Goal: Information Seeking & Learning: Learn about a topic

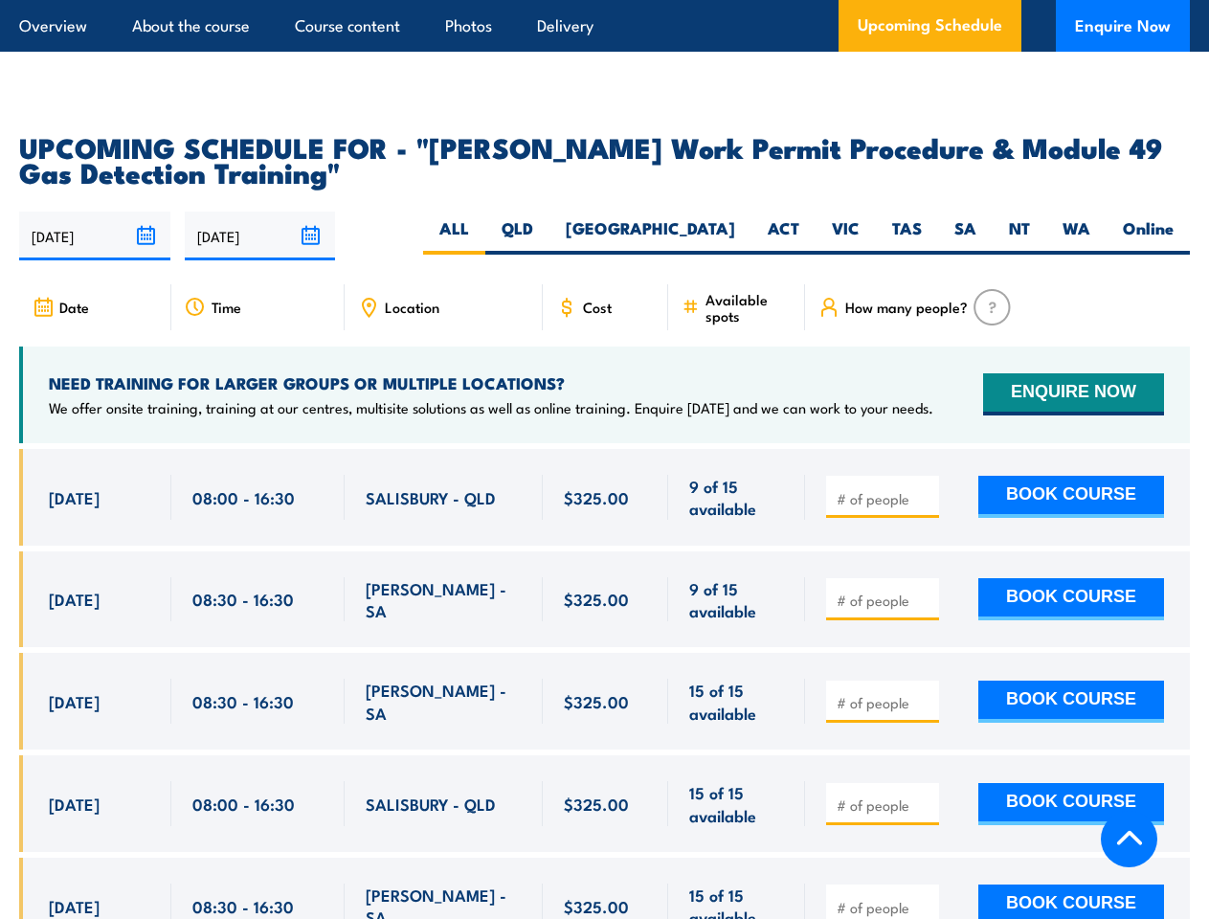
click at [604, 0] on article "Overview About the course Course content Photos Delivery Upcoming Schedule Enqu…" at bounding box center [604, 26] width 1171 height 52
click at [95, 212] on input "[DATE]" at bounding box center [94, 236] width 151 height 49
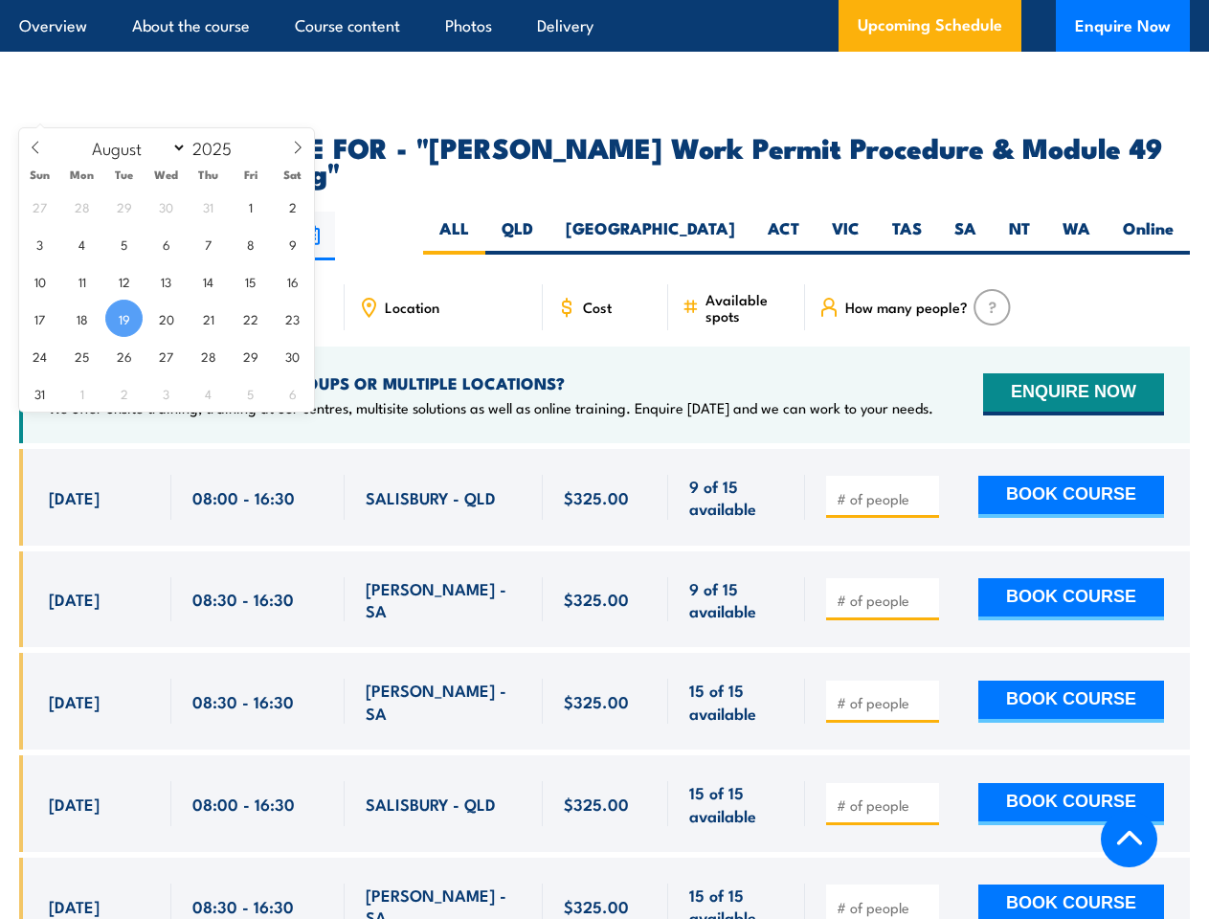
click at [260, 212] on input "[DATE]" at bounding box center [260, 236] width 151 height 49
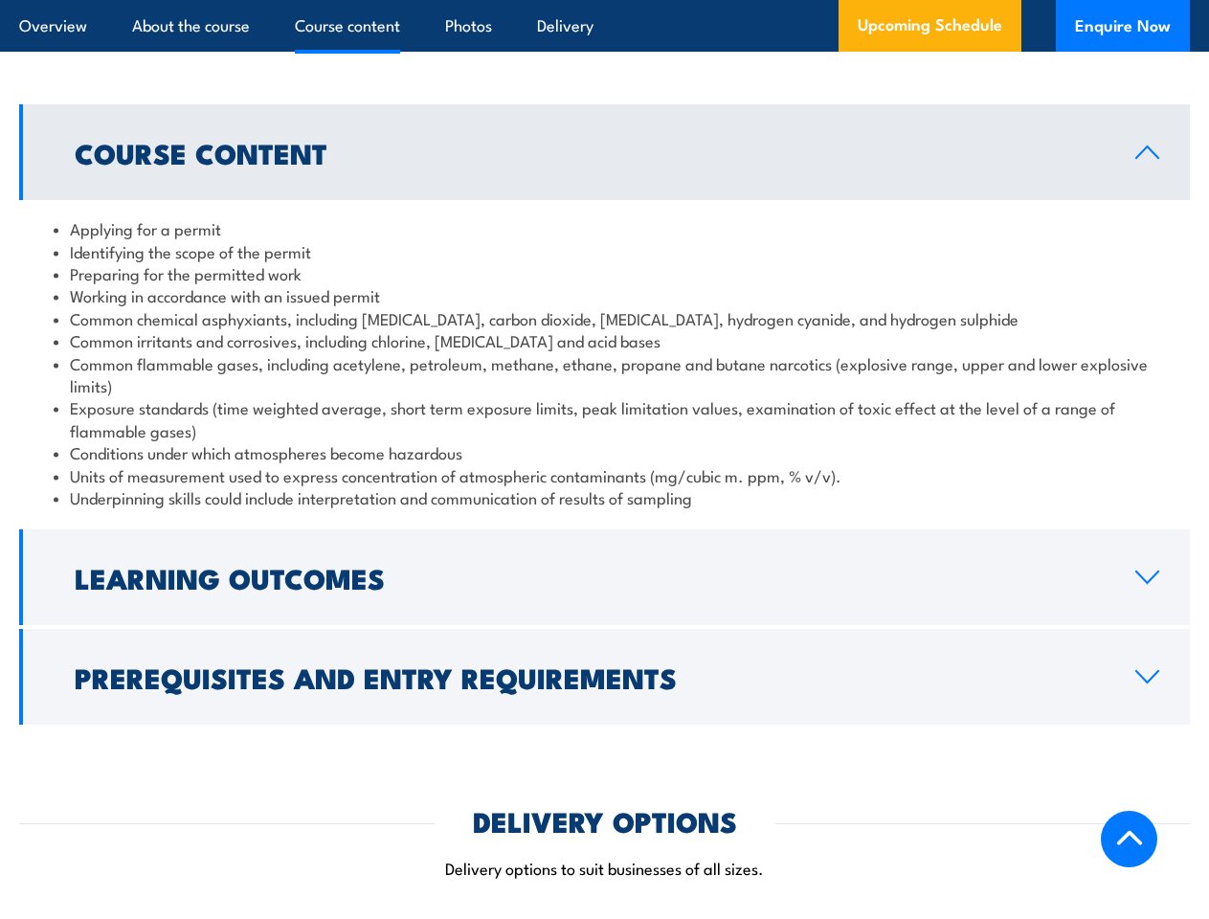
click at [604, 0] on article "Overview About the course Course content Photos Delivery Upcoming Schedule Enqu…" at bounding box center [604, 26] width 1171 height 52
click at [604, 565] on h2 "Learning Outcomes" at bounding box center [590, 577] width 1030 height 25
